Goal: Task Accomplishment & Management: Complete application form

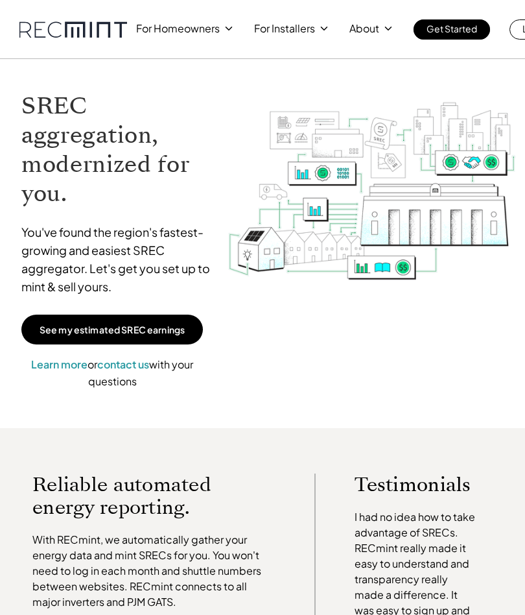
click at [447, 147] on img at bounding box center [372, 194] width 289 height 232
click at [310, 288] on img at bounding box center [372, 194] width 289 height 232
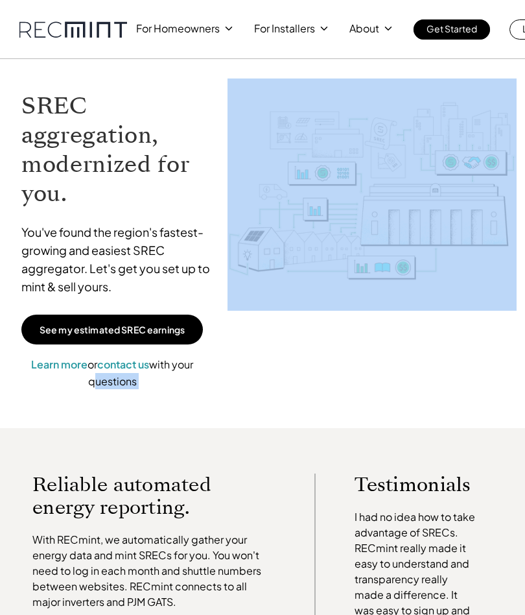
click at [154, 337] on link "See my estimated SREC earnings" at bounding box center [112, 329] width 182 height 30
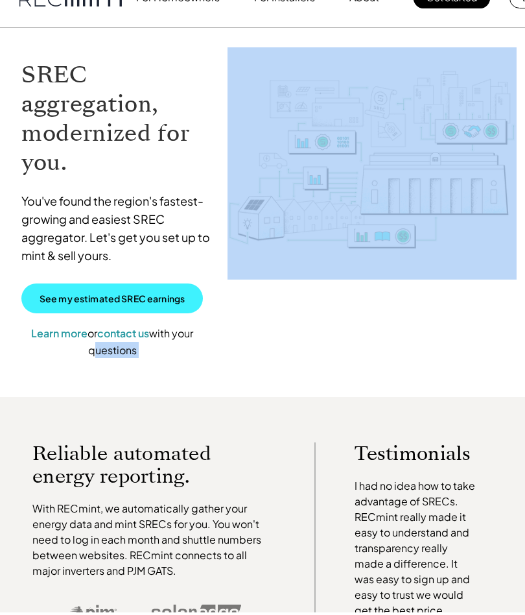
scroll to position [30, 0]
click at [89, 299] on p "See my estimated SREC earnings" at bounding box center [112, 299] width 145 height 12
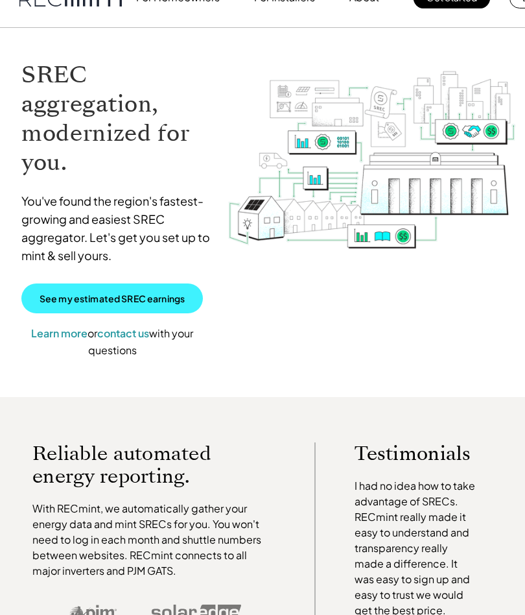
click at [88, 303] on p "See my estimated SREC earnings" at bounding box center [112, 299] width 145 height 12
click at [88, 307] on link "See my estimated SREC earnings" at bounding box center [112, 299] width 182 height 30
click at [83, 299] on p "See my estimated SREC earnings" at bounding box center [112, 299] width 145 height 12
click at [88, 305] on link "See my estimated SREC earnings" at bounding box center [112, 299] width 182 height 30
click at [85, 303] on p "See my estimated SREC earnings" at bounding box center [112, 299] width 145 height 12
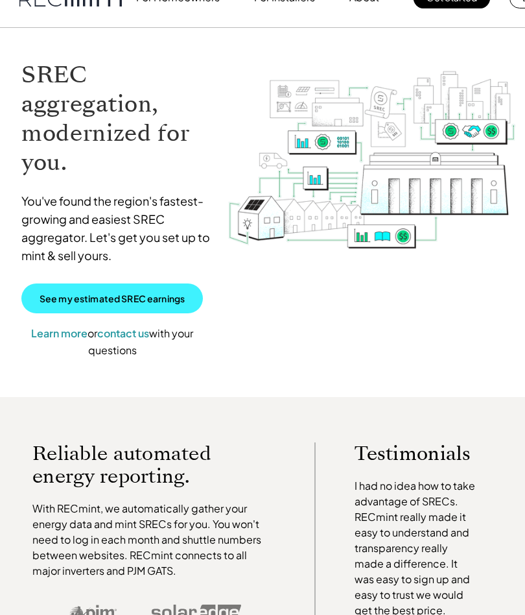
click at [83, 305] on link "See my estimated SREC earnings" at bounding box center [112, 299] width 182 height 30
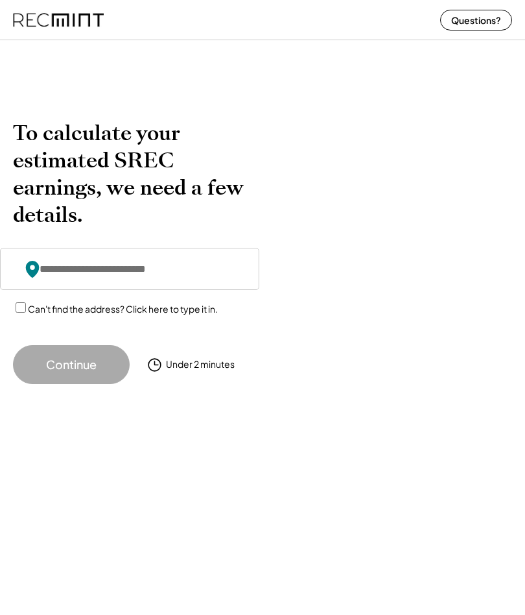
scroll to position [2, 0]
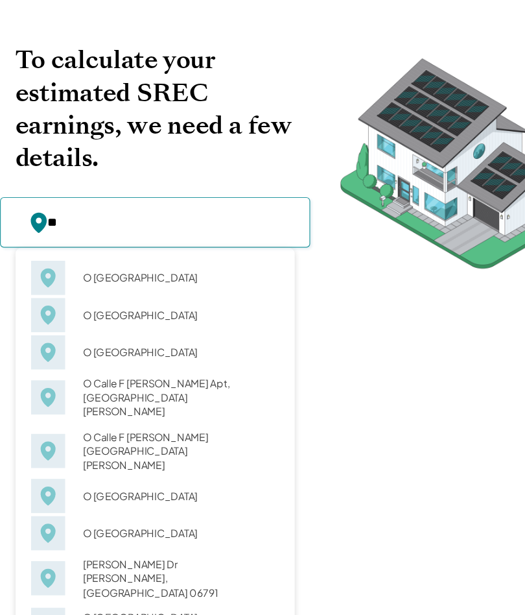
type input "*"
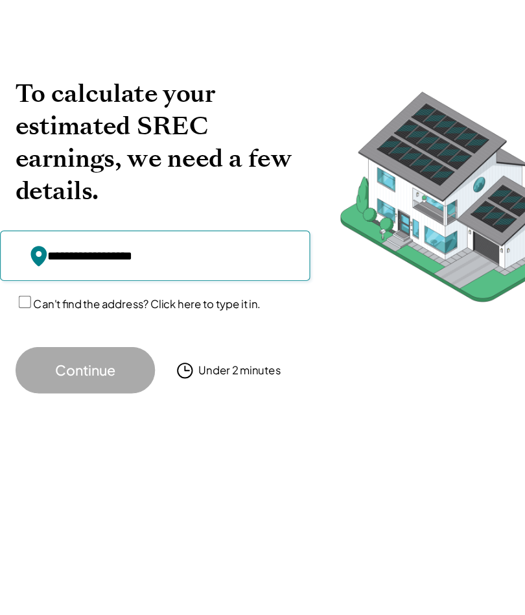
click at [422, 317] on div "To calculate your estimated SREC earnings, we need a few details. 4121 Spring V…" at bounding box center [262, 251] width 499 height 264
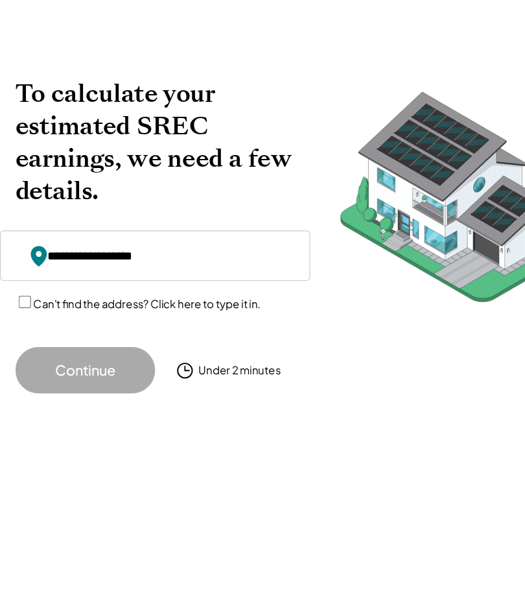
click at [340, 235] on img at bounding box center [385, 223] width 253 height 208
click at [164, 248] on input "input" at bounding box center [129, 269] width 259 height 42
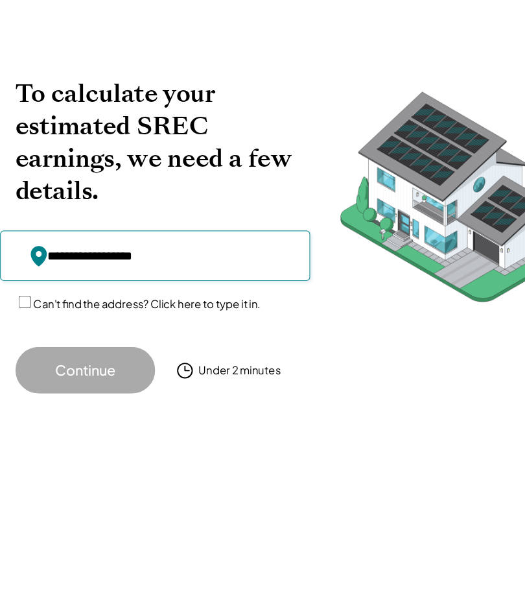
click at [108, 248] on input "input" at bounding box center [129, 269] width 259 height 42
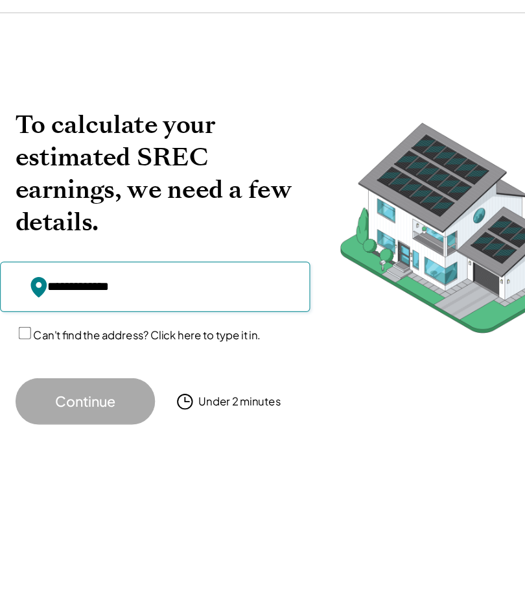
click at [414, 248] on img at bounding box center [385, 223] width 253 height 208
click at [434, 343] on div "To calculate your estimated SREC earnings, we need a few details. 4121 Spring V…" at bounding box center [262, 251] width 499 height 264
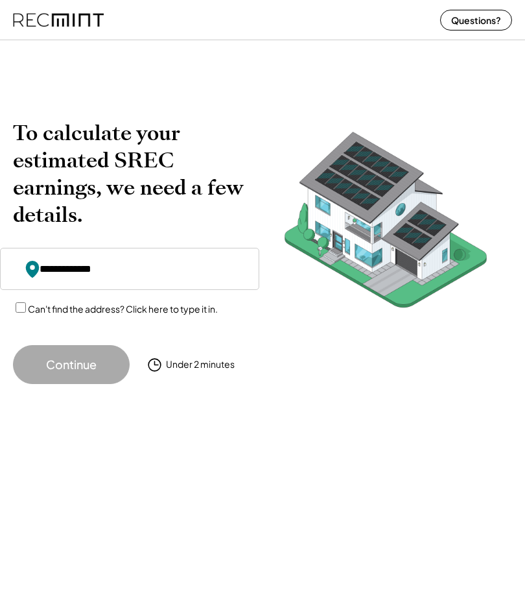
click at [248, 273] on input "input" at bounding box center [129, 269] width 259 height 42
click at [247, 279] on input "input" at bounding box center [129, 269] width 259 height 42
click at [250, 277] on input "input" at bounding box center [129, 269] width 259 height 42
click at [488, 281] on img at bounding box center [385, 223] width 253 height 208
click at [487, 276] on img at bounding box center [385, 223] width 253 height 208
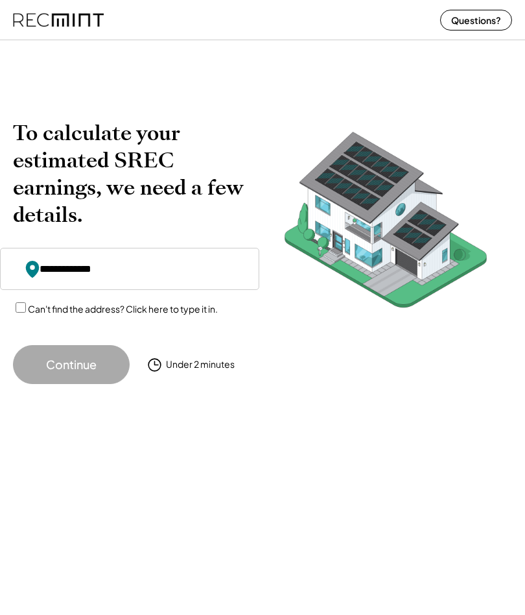
click at [421, 324] on img at bounding box center [385, 223] width 253 height 208
click at [422, 326] on img at bounding box center [385, 223] width 253 height 208
click at [416, 325] on img at bounding box center [385, 223] width 253 height 208
click at [168, 289] on input "input" at bounding box center [129, 269] width 259 height 42
click at [180, 275] on input "input" at bounding box center [129, 269] width 259 height 42
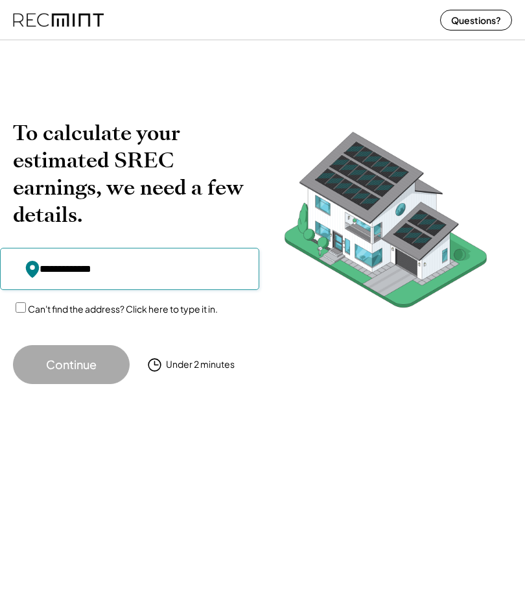
click at [182, 270] on input "input" at bounding box center [129, 269] width 259 height 42
type input "**********"
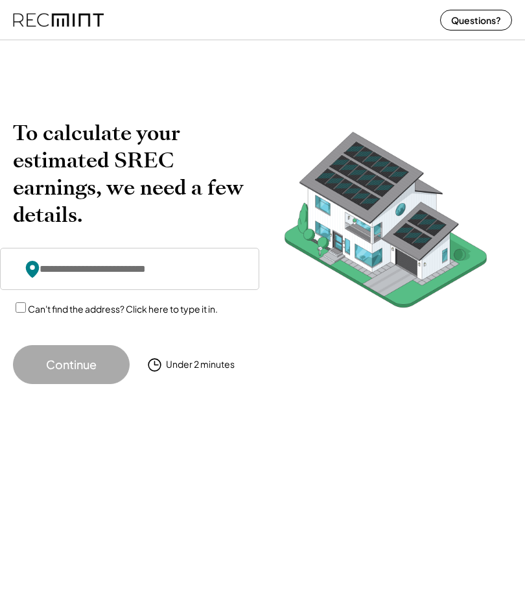
click at [207, 270] on input "input" at bounding box center [129, 269] width 259 height 42
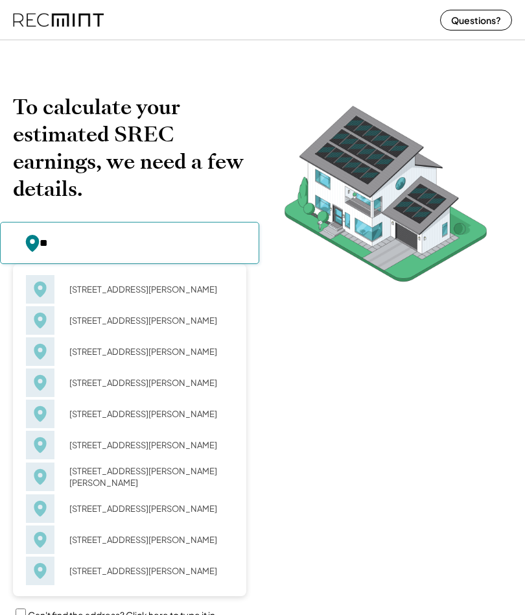
type input "*"
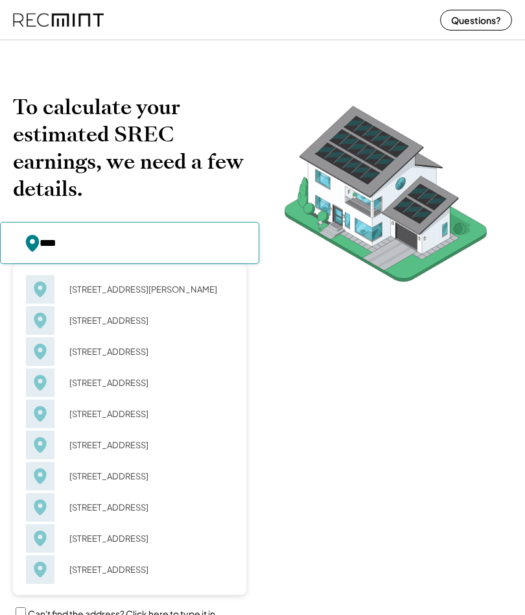
click at [173, 298] on div "4121 Spring View Dr Jefferson, MD 21755" at bounding box center [147, 289] width 172 height 18
type input "**********"
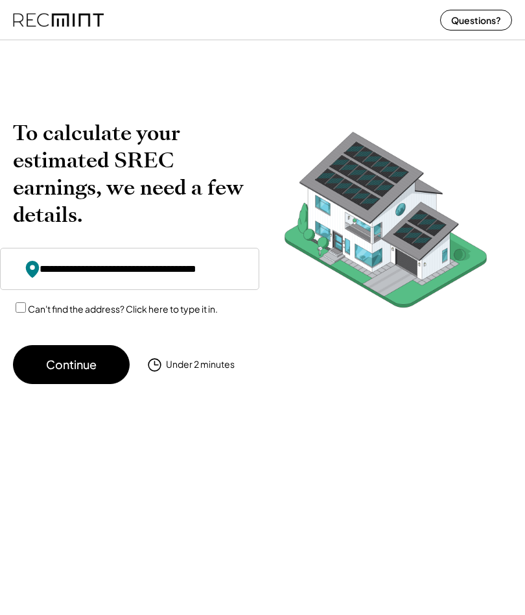
click at [100, 357] on button "Continue" at bounding box center [71, 364] width 117 height 39
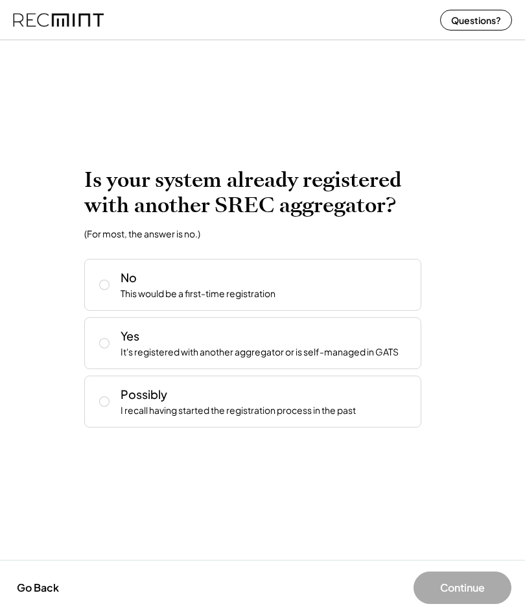
click at [431, 297] on div "Is your system already registered with another SREC aggregator? (For most, the …" at bounding box center [262, 297] width 357 height 260
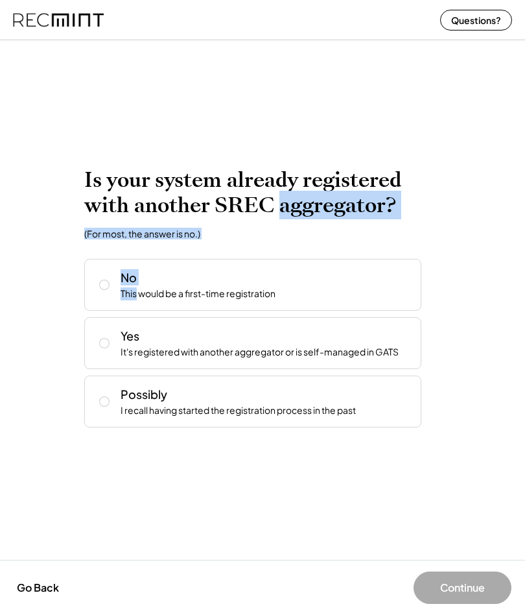
click at [128, 409] on div "I recall having started the registration process in the past" at bounding box center [238, 410] width 235 height 13
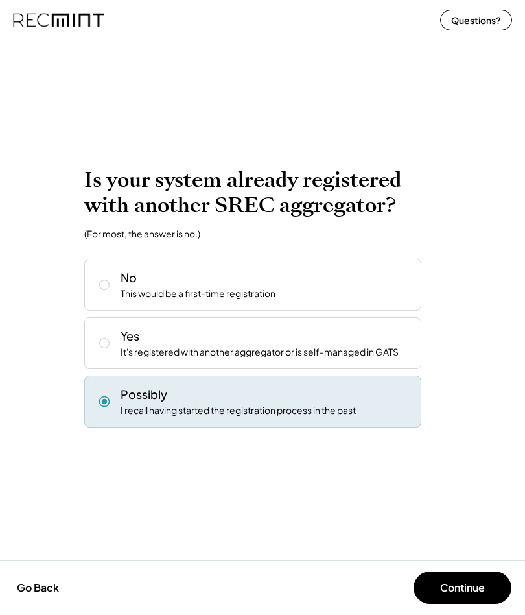
click at [456, 571] on button "Continue" at bounding box center [463, 587] width 98 height 32
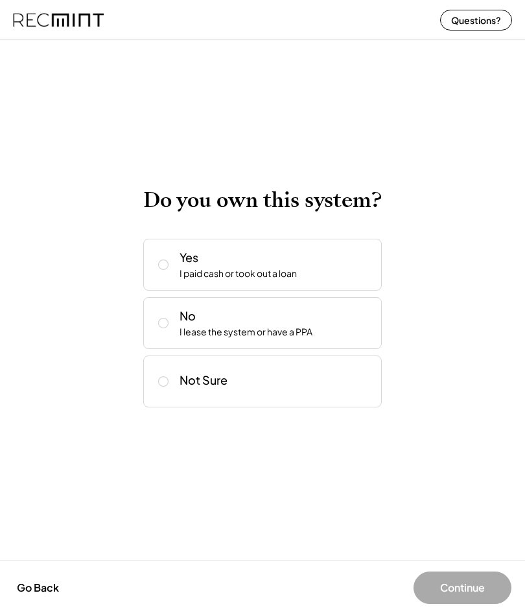
click at [158, 272] on button at bounding box center [163, 264] width 19 height 19
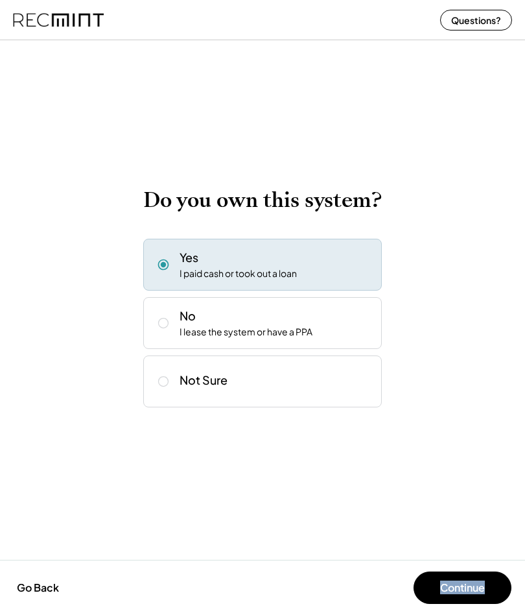
click at [495, 571] on button "Continue" at bounding box center [463, 587] width 98 height 32
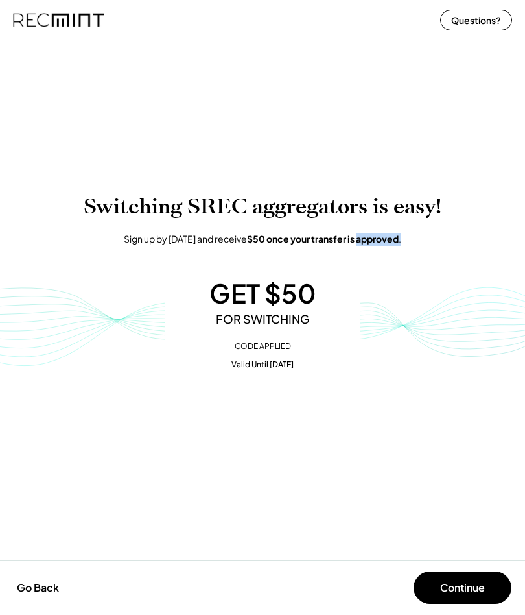
click at [472, 585] on button "Continue" at bounding box center [463, 587] width 98 height 32
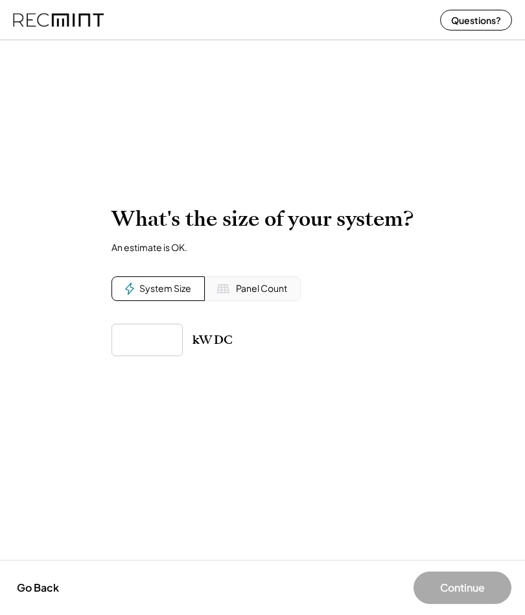
click at [394, 445] on div "To calculate your estimated SREC earnings, we need a few details. 4121 Spring V…" at bounding box center [262, 325] width 525 height 580
click at [189, 345] on div "kW DC" at bounding box center [262, 339] width 302 height 32
click at [174, 342] on input "input" at bounding box center [146, 339] width 71 height 32
click at [176, 341] on input "input" at bounding box center [146, 339] width 71 height 32
type input "*****"
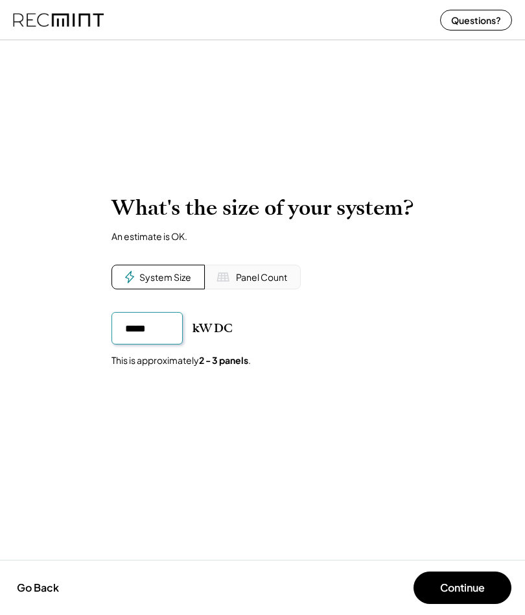
click at [259, 282] on div "Panel Count" at bounding box center [261, 277] width 51 height 13
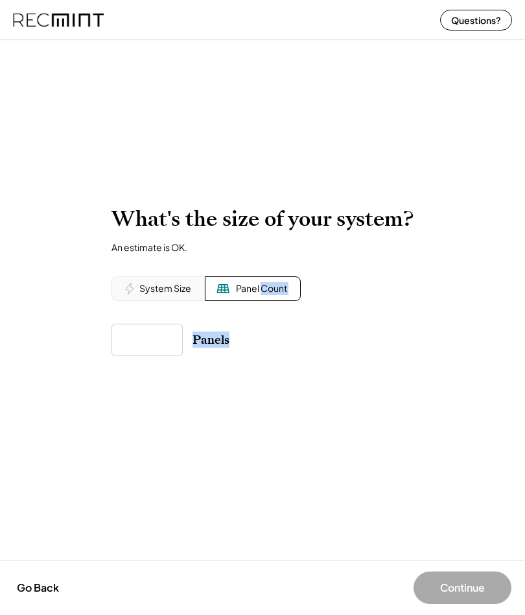
click at [296, 294] on div "Panel Count" at bounding box center [253, 288] width 96 height 25
click at [323, 310] on div "What's the size of your system? An estimate is OK. System Size Panel Count kW D…" at bounding box center [262, 280] width 302 height 149
click at [190, 348] on div "Panels" at bounding box center [262, 339] width 302 height 32
click at [189, 347] on div "Panels" at bounding box center [262, 339] width 302 height 32
click at [190, 342] on div "Panels" at bounding box center [262, 339] width 302 height 32
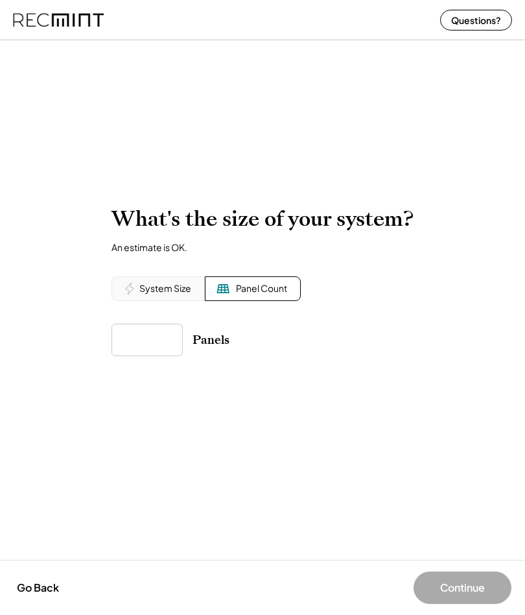
click at [190, 335] on div "Panels" at bounding box center [262, 339] width 302 height 32
click at [184, 320] on div "What's the size of your system? An estimate is OK. System Size Panel Count kW D…" at bounding box center [262, 280] width 302 height 149
click at [180, 331] on input "input" at bounding box center [146, 339] width 71 height 32
click at [191, 316] on div "What's the size of your system? An estimate is OK. System Size Panel Count kW D…" at bounding box center [262, 280] width 302 height 149
click at [176, 347] on input "input" at bounding box center [146, 339] width 71 height 32
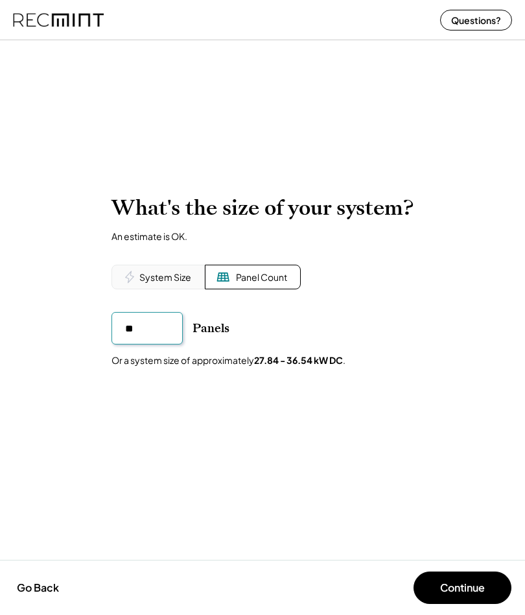
type input "*"
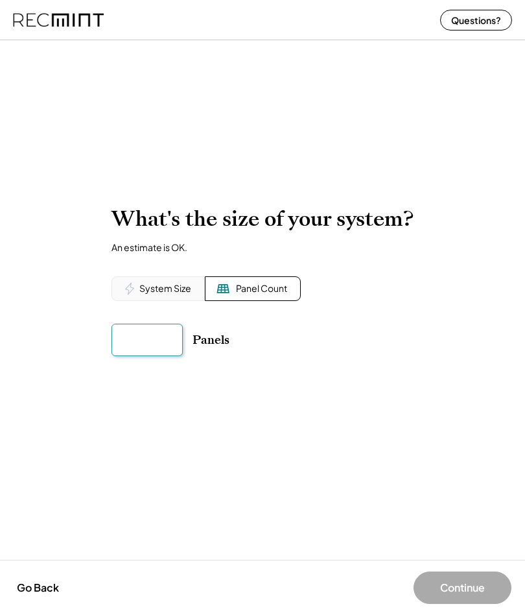
type input "*"
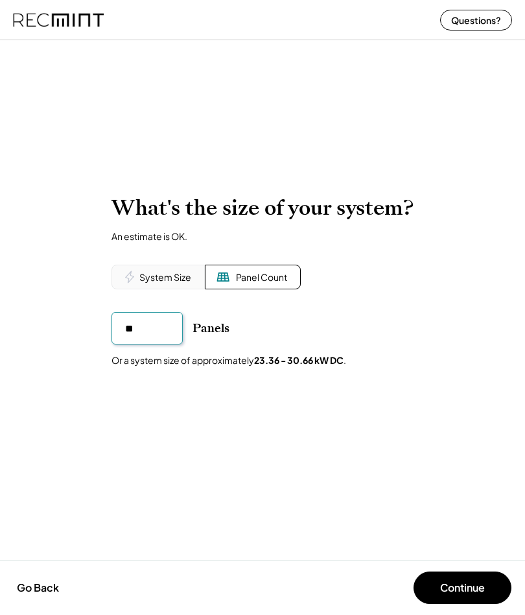
type input "*"
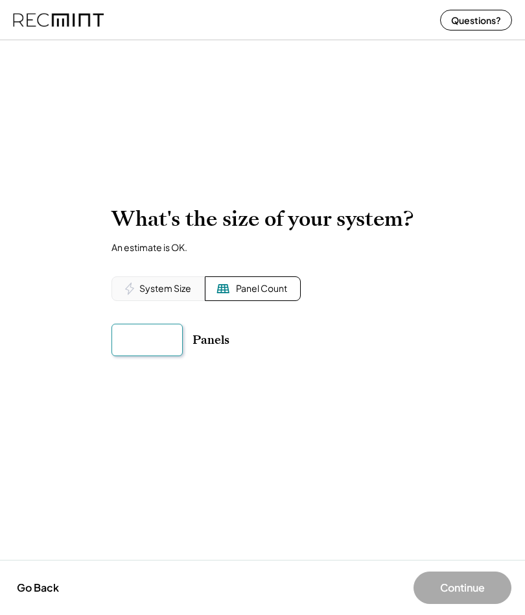
click at [163, 344] on input "input" at bounding box center [146, 339] width 71 height 32
click at [161, 345] on input "input" at bounding box center [146, 339] width 71 height 32
click at [159, 341] on input "input" at bounding box center [146, 339] width 71 height 32
type input "*"
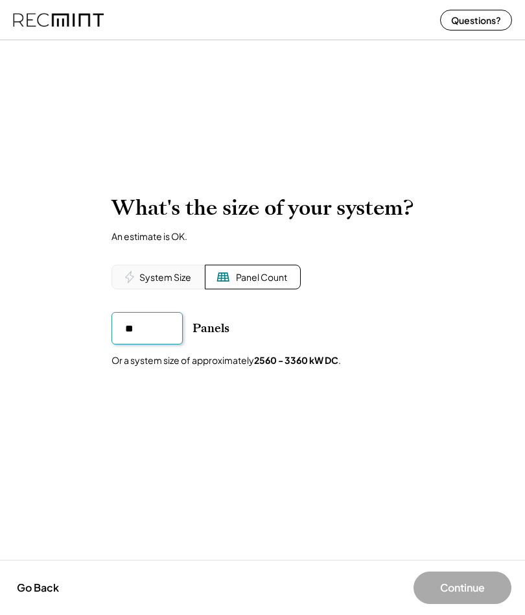
type input "*"
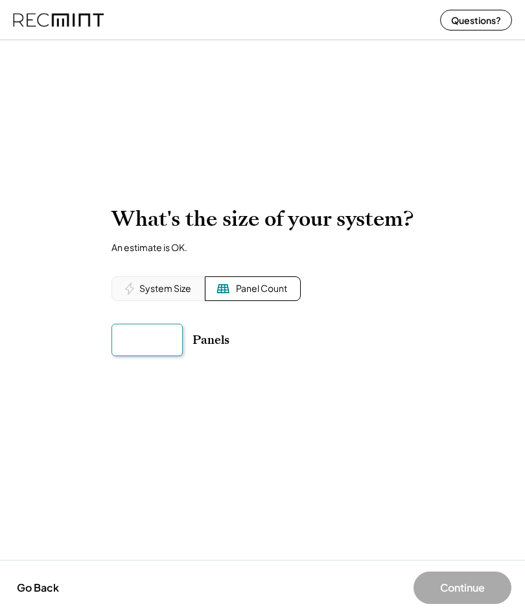
type input "*"
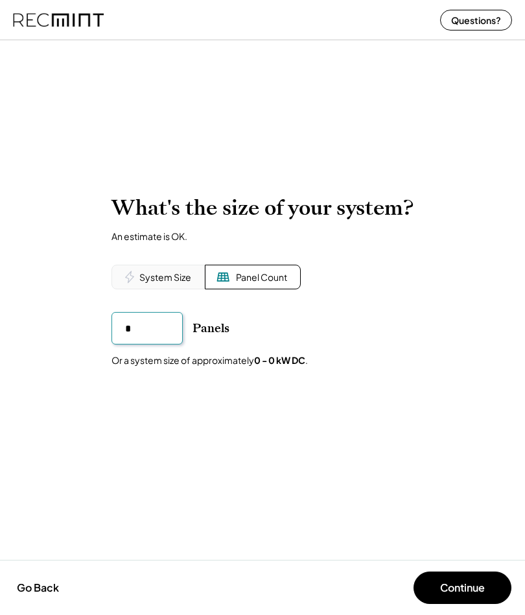
click at [156, 323] on input "input" at bounding box center [146, 328] width 71 height 32
click at [156, 325] on input "input" at bounding box center [146, 328] width 71 height 32
click at [155, 325] on input "input" at bounding box center [146, 328] width 71 height 32
click at [152, 318] on input "input" at bounding box center [146, 328] width 71 height 32
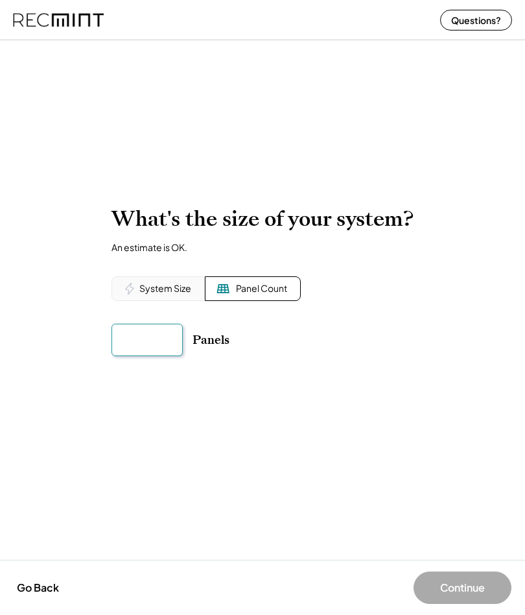
click at [172, 346] on input "input" at bounding box center [146, 339] width 71 height 32
click at [167, 319] on div "What's the size of your system? An estimate is OK. System Size Panel Count kW D…" at bounding box center [262, 280] width 302 height 149
click at [156, 342] on input "input" at bounding box center [146, 339] width 71 height 32
click at [171, 328] on input "input" at bounding box center [146, 339] width 71 height 32
click at [164, 332] on input "input" at bounding box center [146, 339] width 71 height 32
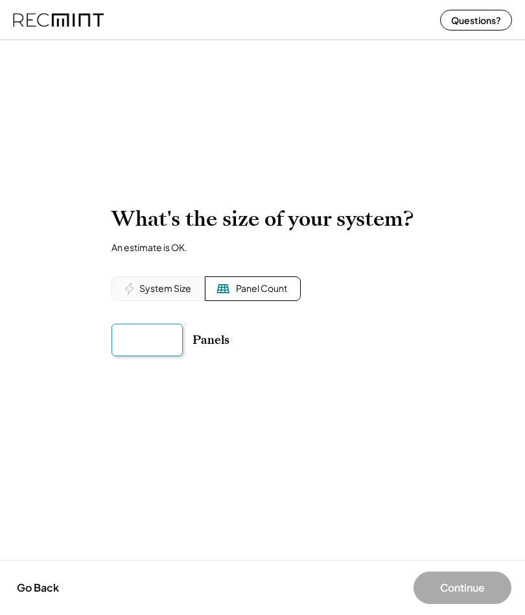
click at [162, 342] on input "input" at bounding box center [146, 339] width 71 height 32
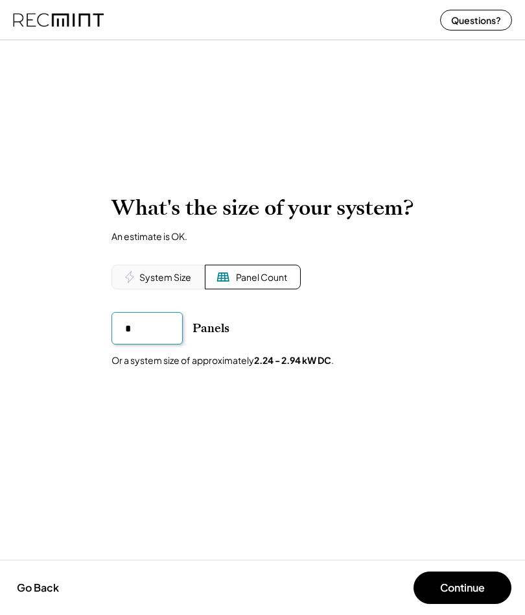
type input "**"
click at [524, 358] on html "To calculate your estimated SREC earnings, we need a few details. 4121 Spring V…" at bounding box center [262, 307] width 525 height 615
click at [510, 592] on button "Continue" at bounding box center [463, 587] width 98 height 32
click at [489, 584] on button "Continue" at bounding box center [463, 587] width 98 height 32
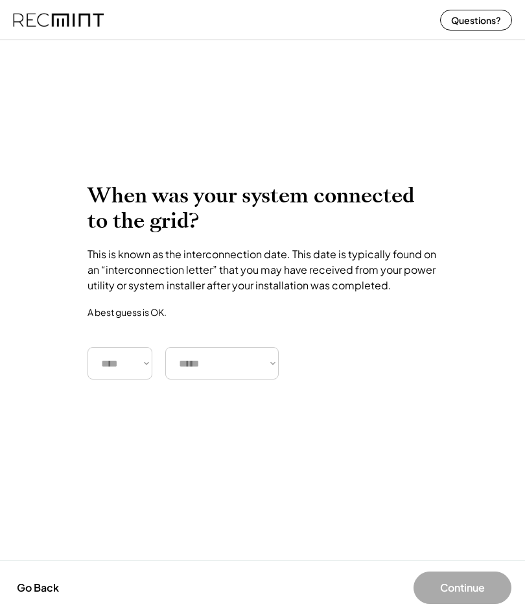
click at [141, 357] on select "**** **** **** **** **** **** **** **** **** **** **** **** **** **** ****" at bounding box center [120, 363] width 65 height 32
select select "****"
click at [200, 359] on select "***** ******* ******** ***** ***** *** **** **** ****** ********* ******* *****…" at bounding box center [221, 363] width 113 height 32
click at [219, 67] on div at bounding box center [262, 102] width 525 height 135
click at [217, 340] on div "When was your system connected to the grid? This is known as the interconnectio…" at bounding box center [263, 281] width 350 height 196
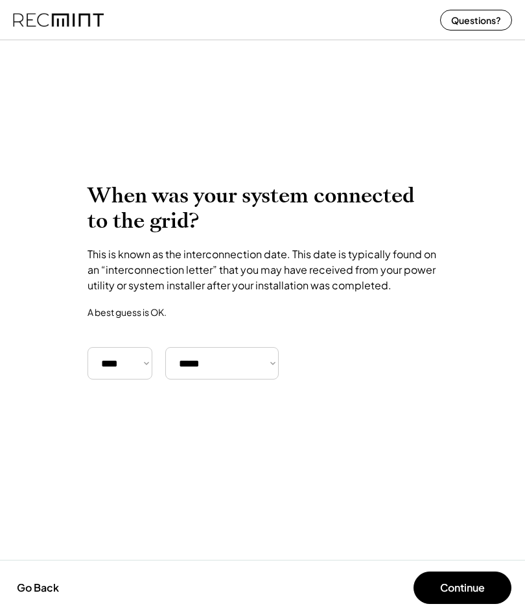
click at [217, 356] on select "***** ******* ******** ***** ***** *** **** **** ****** ********* ******* *****…" at bounding box center [221, 363] width 113 height 32
click at [217, 343] on div "When was your system connected to the grid? This is known as the interconnectio…" at bounding box center [263, 281] width 350 height 196
click at [230, 348] on select "***** ******* ******** ***** ***** *** **** **** ****** ********* ******* *****…" at bounding box center [221, 363] width 113 height 32
select select "*********"
click at [524, 563] on html "To calculate your estimated SREC earnings, we need a few details. 4121 Spring V…" at bounding box center [262, 307] width 525 height 615
